Goal: Task Accomplishment & Management: Complete application form

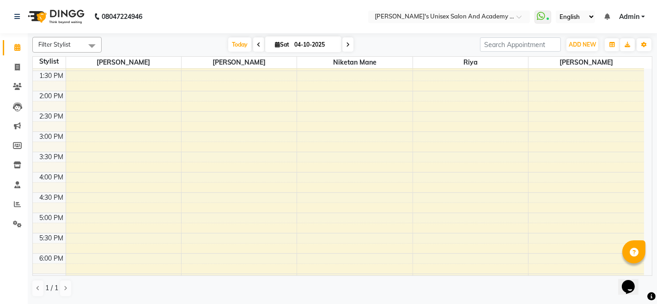
scroll to position [183, 0]
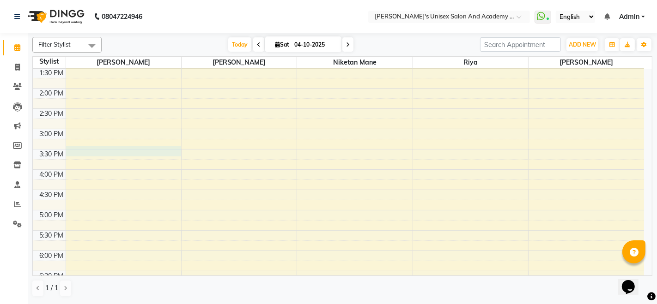
click at [103, 151] on div "9:00 AM 9:30 AM 10:00 AM 10:30 AM 11:00 AM 11:30 AM 12:00 PM 12:30 PM 1:00 PM 1…" at bounding box center [338, 169] width 611 height 569
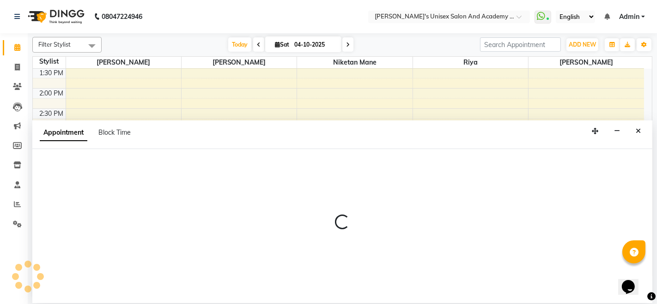
select select "9923"
select select "tentative"
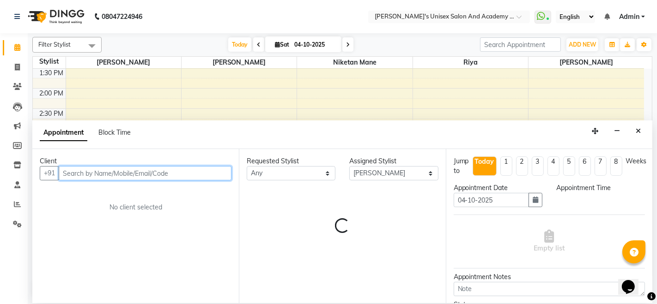
select select "930"
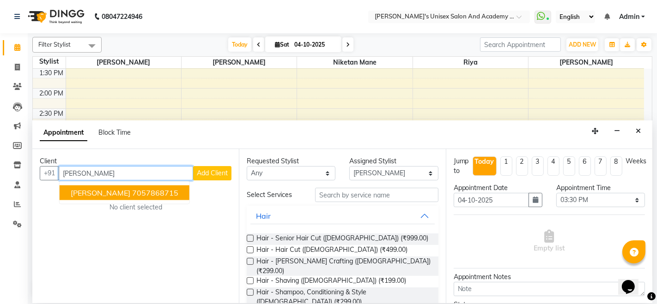
click at [139, 191] on ngb-highlight "7057868715" at bounding box center [155, 192] width 46 height 9
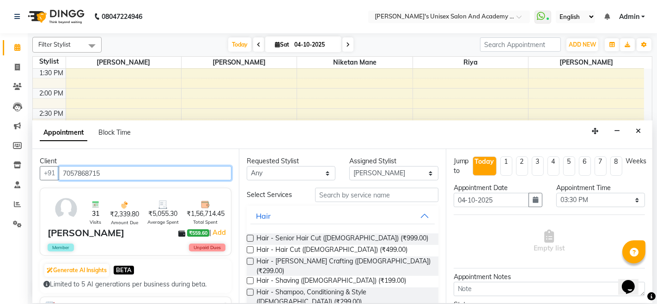
type input "7057868715"
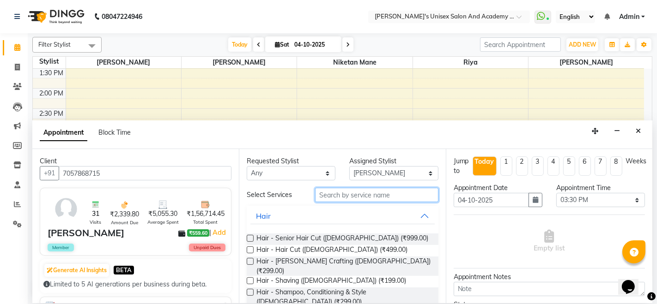
click at [339, 194] on input "text" at bounding box center [376, 195] width 123 height 14
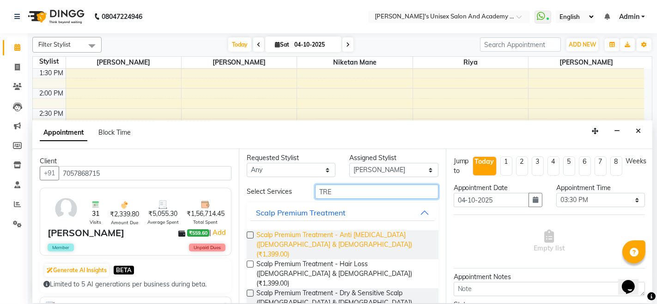
scroll to position [0, 0]
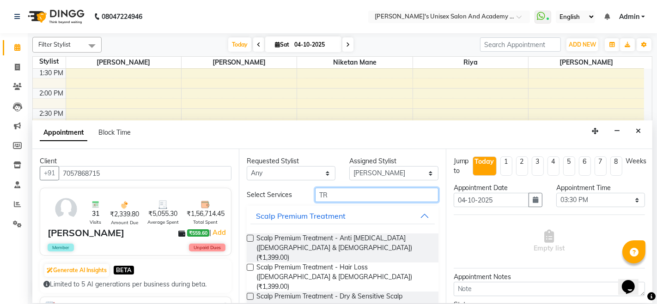
type input "T"
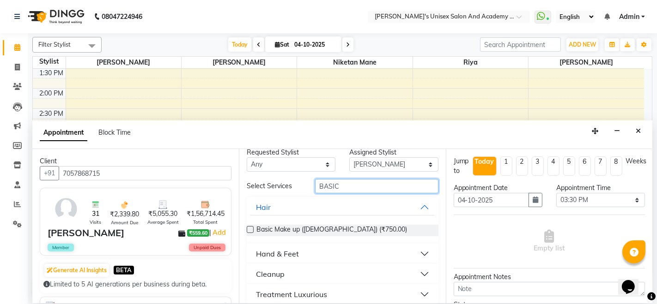
scroll to position [17, 0]
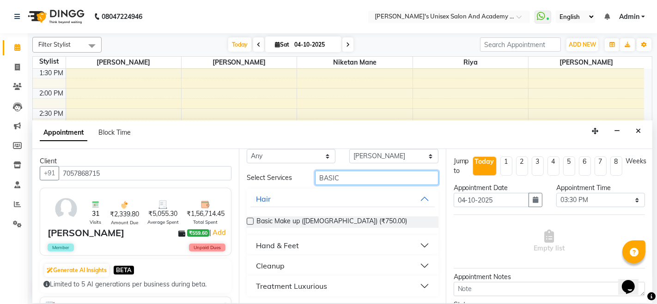
type input "BASIC"
click at [303, 284] on div "Treatment Luxurious" at bounding box center [291, 286] width 71 height 11
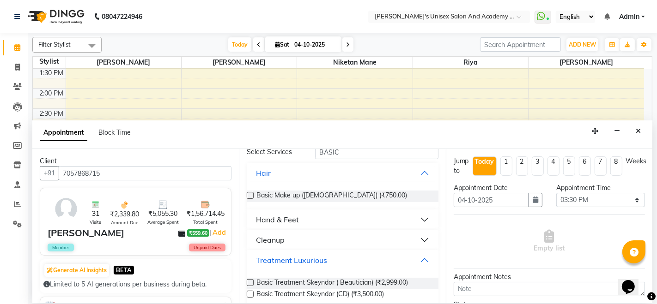
scroll to position [55, 0]
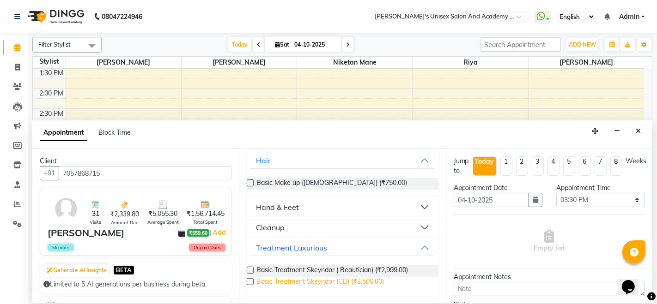
click at [315, 279] on span "Basic Treatment Skeyndor (CD) (₹3,500.00)" at bounding box center [319, 283] width 127 height 12
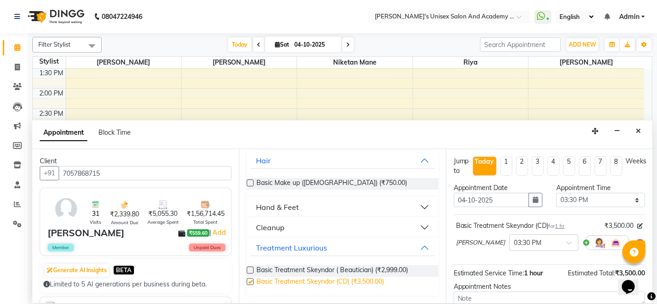
checkbox input "false"
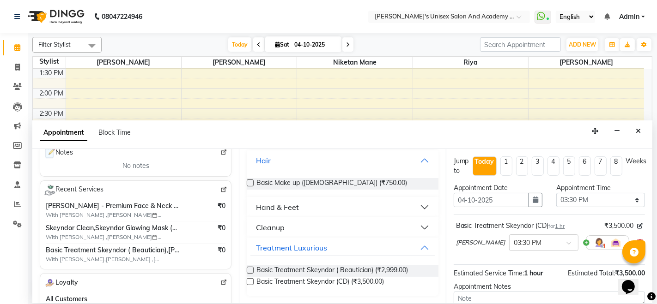
click at [418, 158] on button "Hair" at bounding box center [342, 160] width 184 height 17
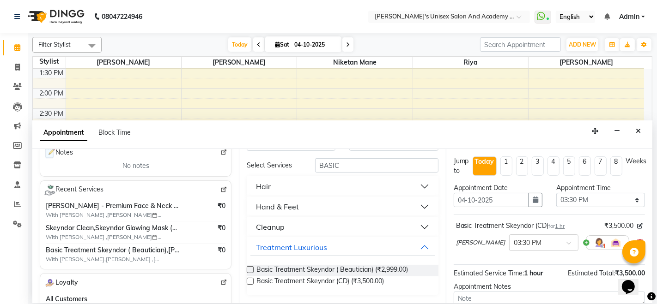
scroll to position [29, 0]
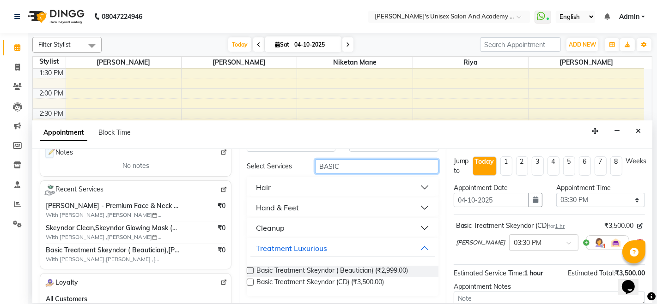
click at [363, 164] on input "BASIC" at bounding box center [376, 166] width 123 height 14
type input "B"
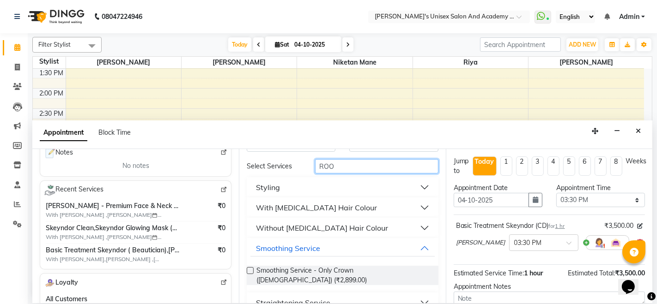
scroll to position [0, 0]
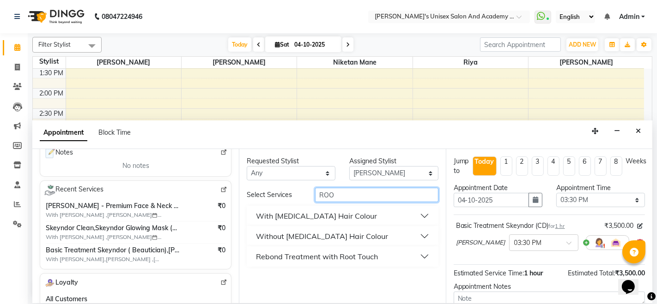
type input "ROO"
click at [423, 237] on button "Without [MEDICAL_DATA] Hair Colour" at bounding box center [342, 236] width 184 height 17
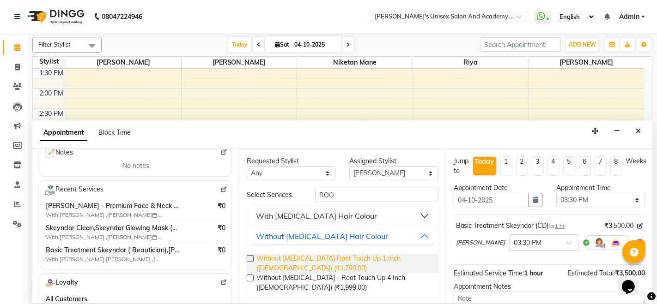
click at [344, 264] on span "Without [MEDICAL_DATA] Root Touch Up 1 Inch ([DEMOGRAPHIC_DATA]) (₹1,799.00)" at bounding box center [343, 263] width 174 height 19
checkbox input "false"
